Goal: Information Seeking & Learning: Learn about a topic

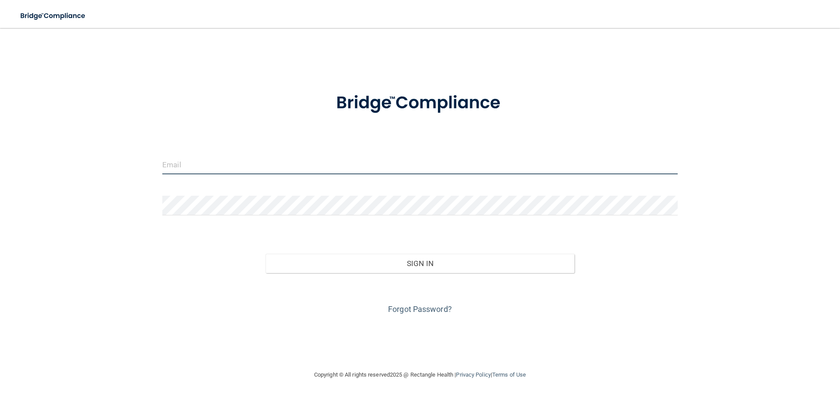
click at [227, 169] on input "email" at bounding box center [419, 165] width 515 height 20
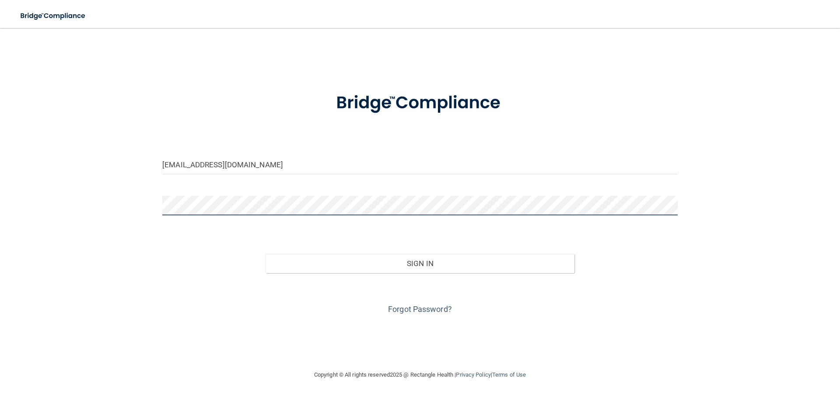
click at [265, 254] on button "Sign In" at bounding box center [419, 263] width 309 height 19
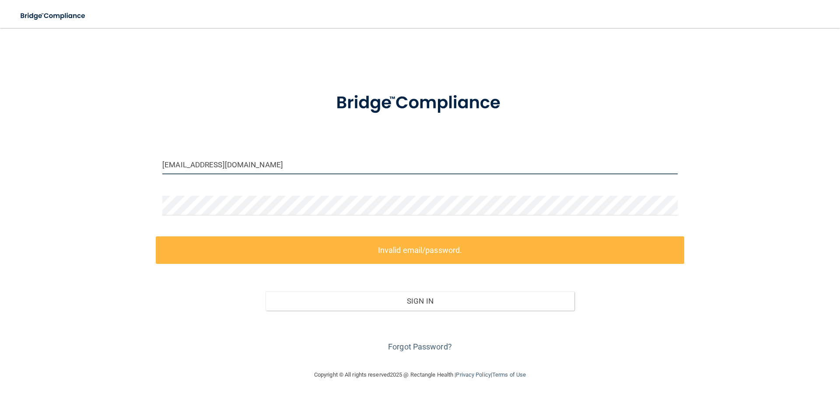
drag, startPoint x: 188, startPoint y: 165, endPoint x: 0, endPoint y: 150, distance: 189.1
click at [95, 153] on div "[EMAIL_ADDRESS][DOMAIN_NAME] Invalid email/password. You don't have permission …" at bounding box center [419, 199] width 805 height 324
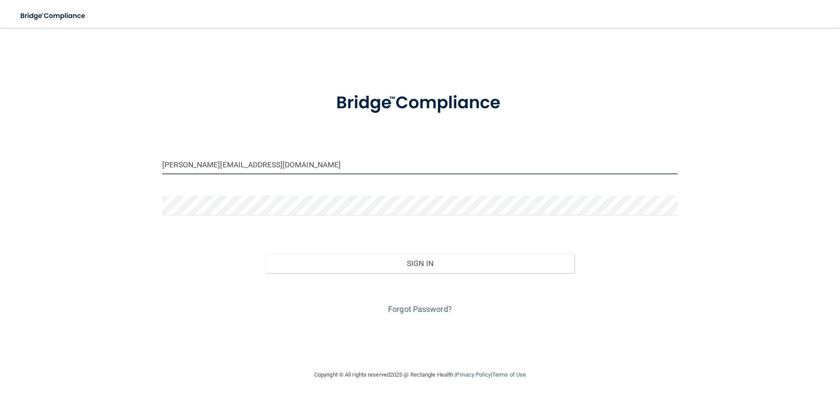
type input "[PERSON_NAME][EMAIL_ADDRESS][DOMAIN_NAME]"
click at [265, 254] on button "Sign In" at bounding box center [419, 263] width 309 height 19
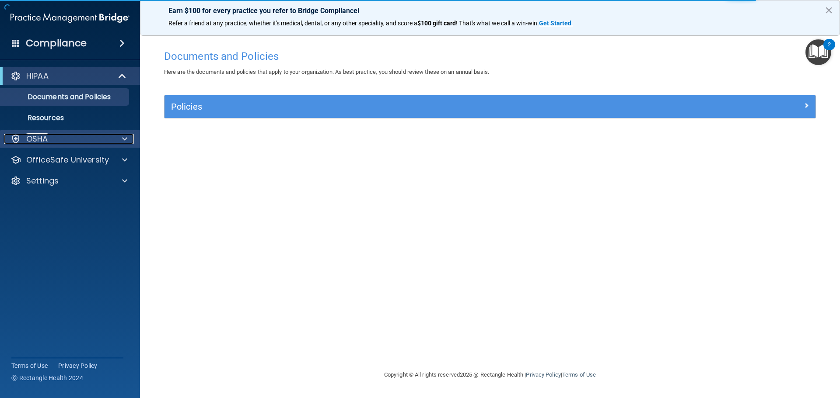
click at [77, 140] on div "OSHA" at bounding box center [58, 139] width 108 height 10
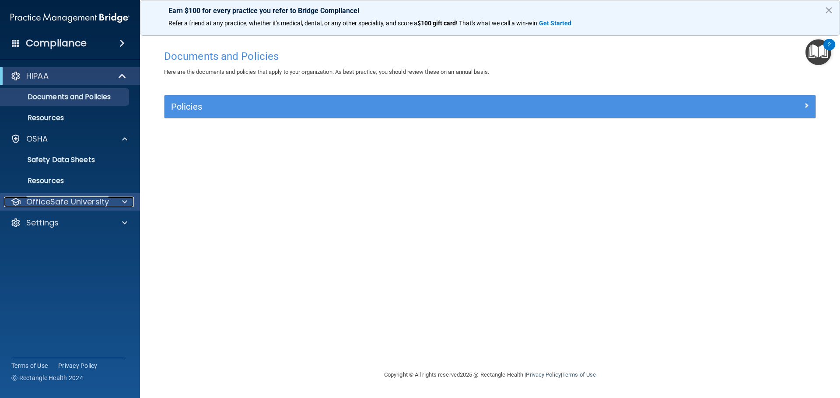
click at [91, 199] on p "OfficeSafe University" at bounding box center [67, 202] width 83 height 10
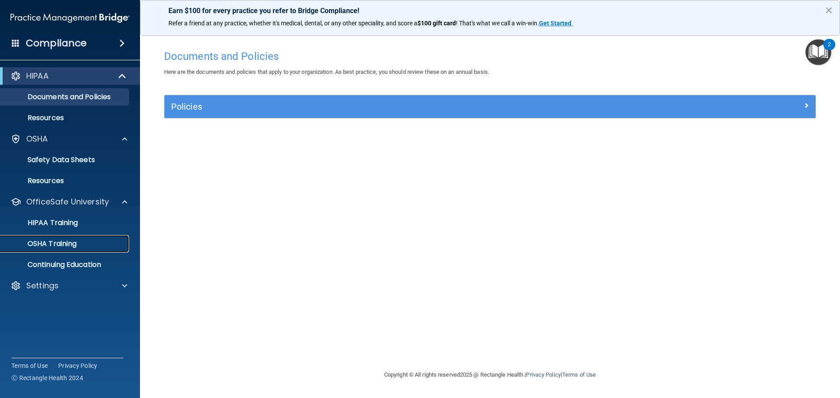
click at [70, 241] on p "OSHA Training" at bounding box center [41, 244] width 71 height 9
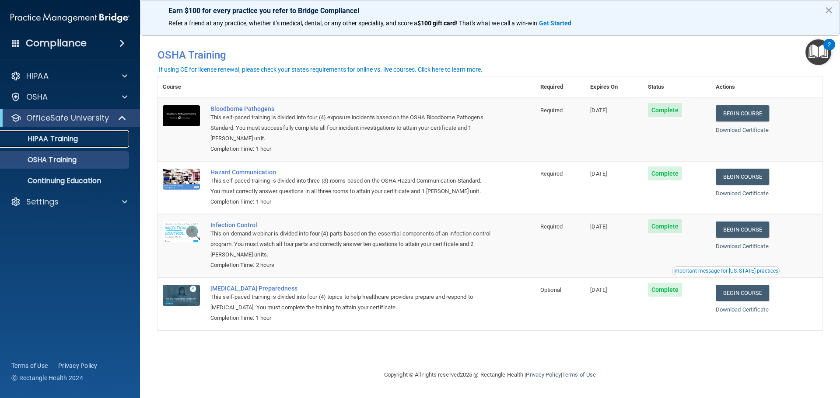
click at [66, 141] on p "HIPAA Training" at bounding box center [42, 139] width 72 height 9
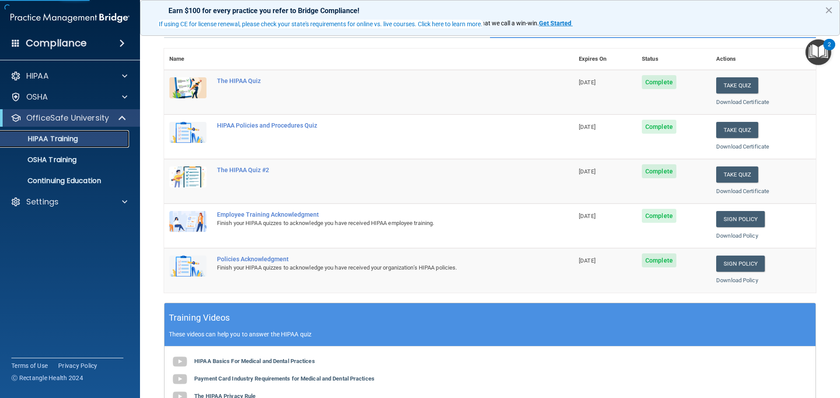
scroll to position [58, 0]
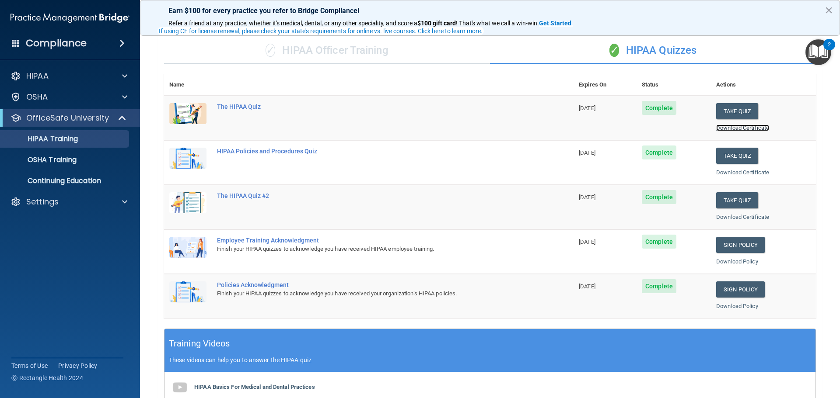
click at [739, 128] on link "Download Certificate" at bounding box center [742, 128] width 53 height 7
